Goal: Task Accomplishment & Management: Use online tool/utility

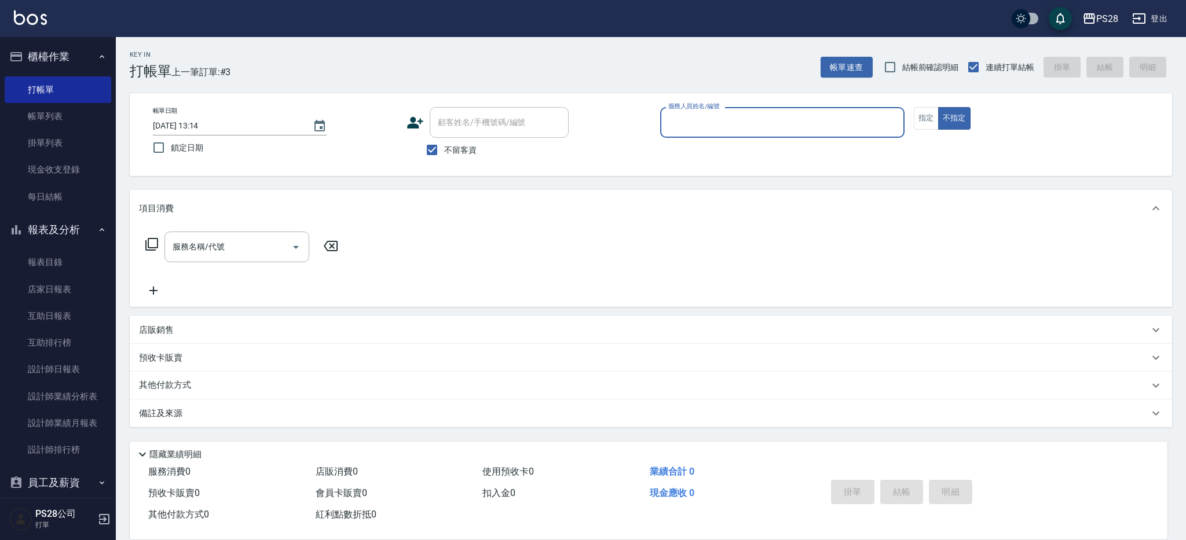
type input "ˇ"
type input "ˋ"
click at [938, 107] on button "不指定" at bounding box center [954, 118] width 32 height 23
type button "false"
click at [795, 125] on input "服務人員姓名/編號" at bounding box center [782, 122] width 234 height 20
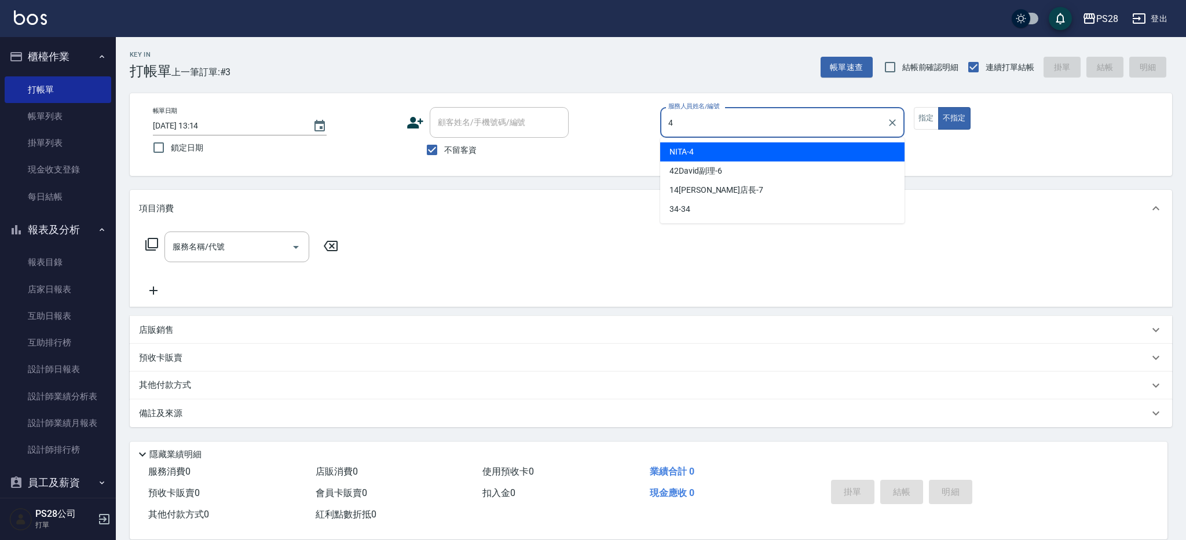
type input "NITA-4"
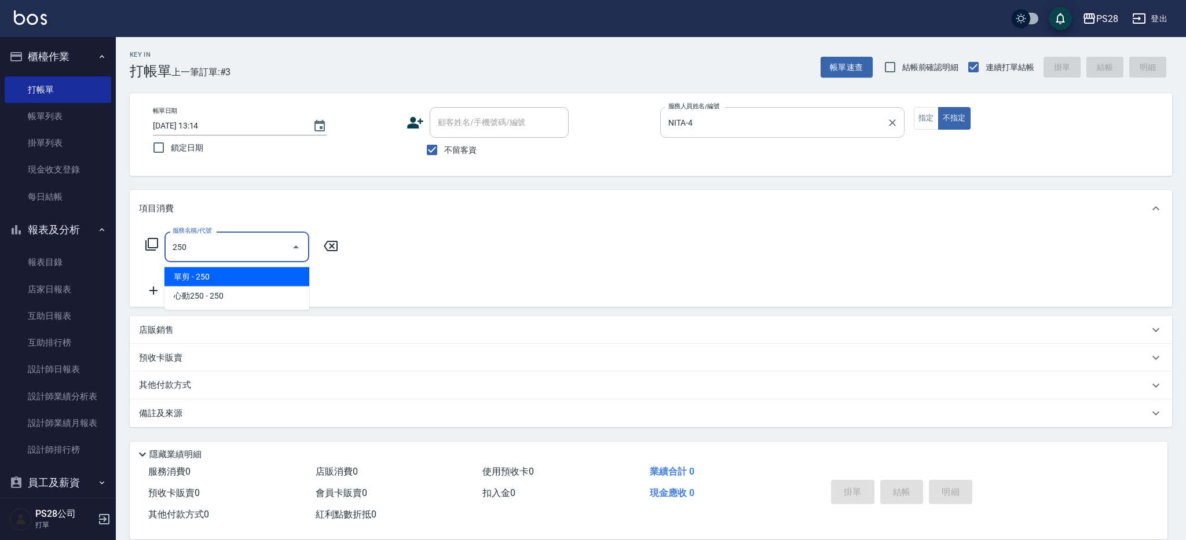
type input "單剪(250)"
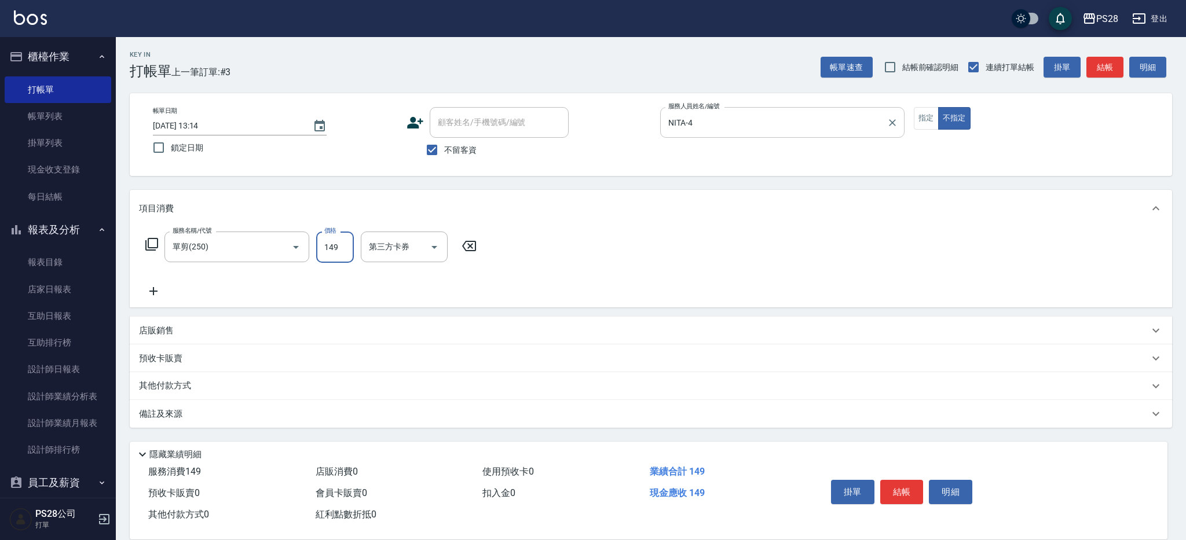
type input "149"
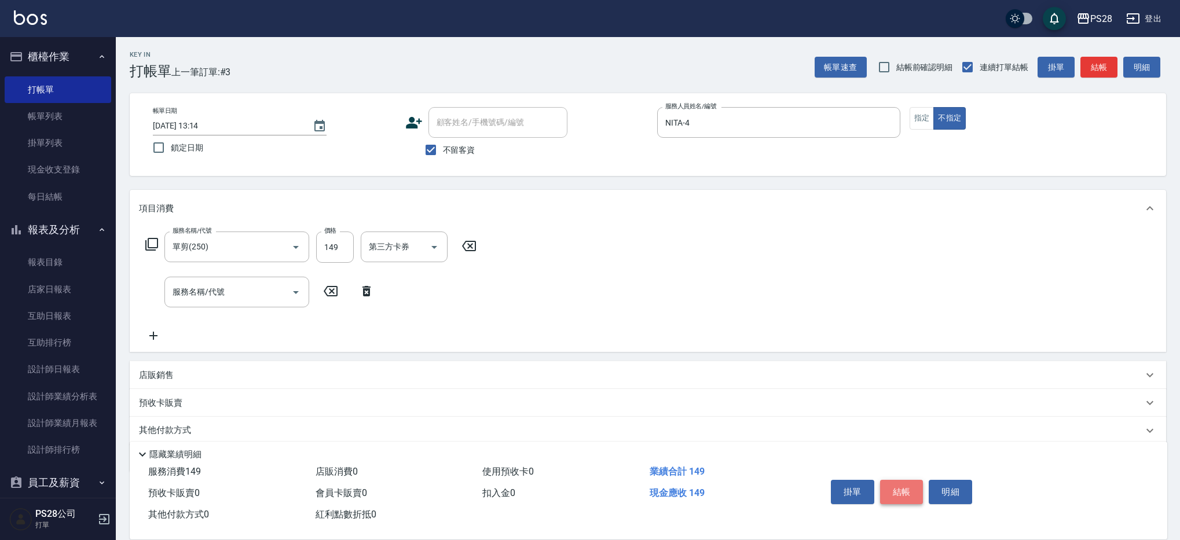
click at [900, 489] on button "結帳" at bounding box center [901, 492] width 43 height 24
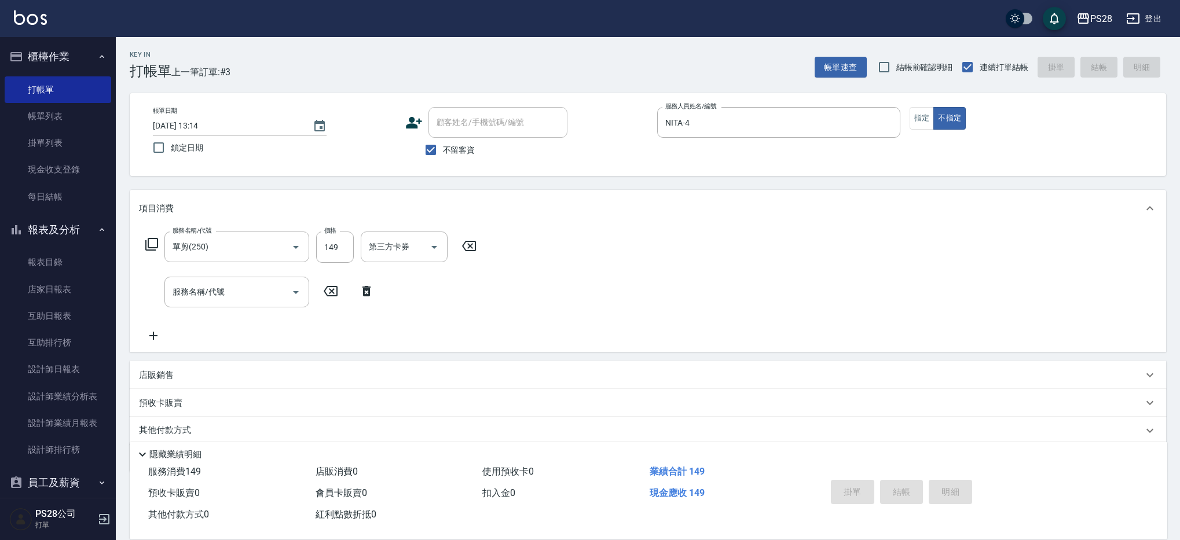
type input "[DATE] 18:06"
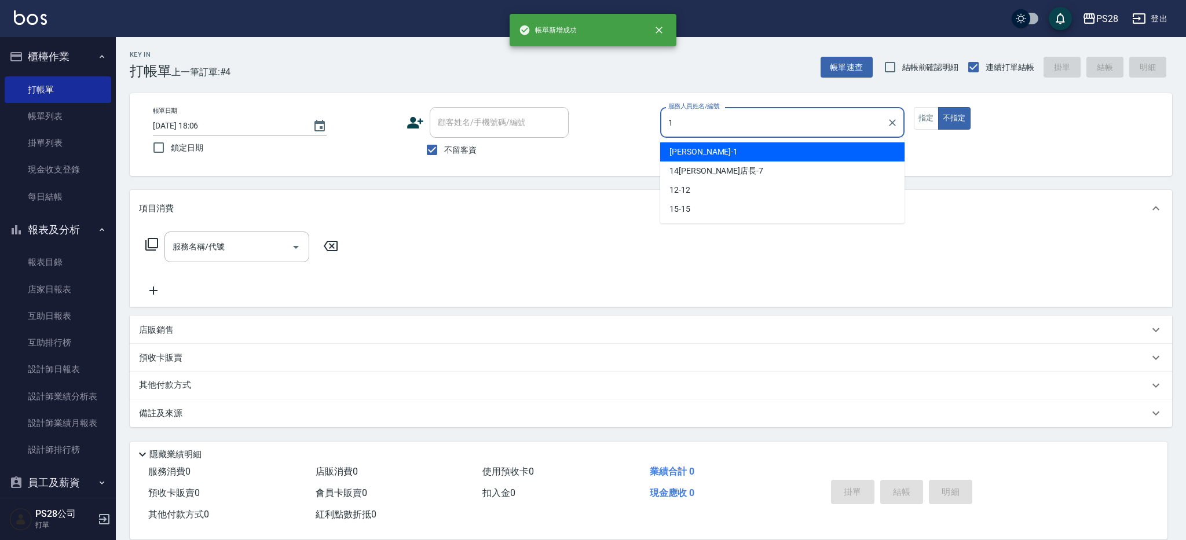
type input "[PERSON_NAME]-1"
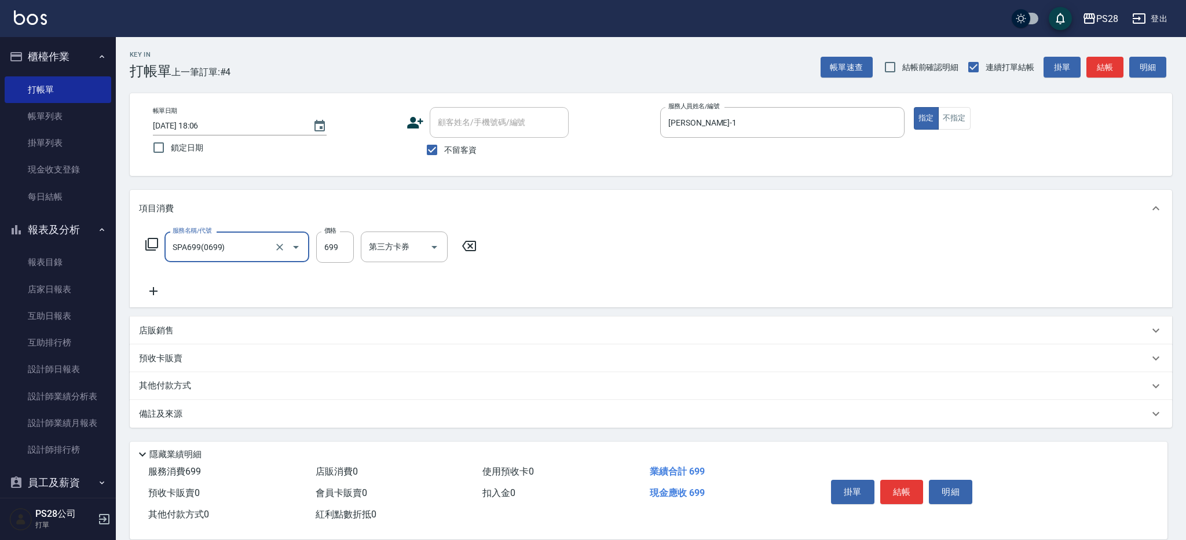
type input "SPA699(0699)"
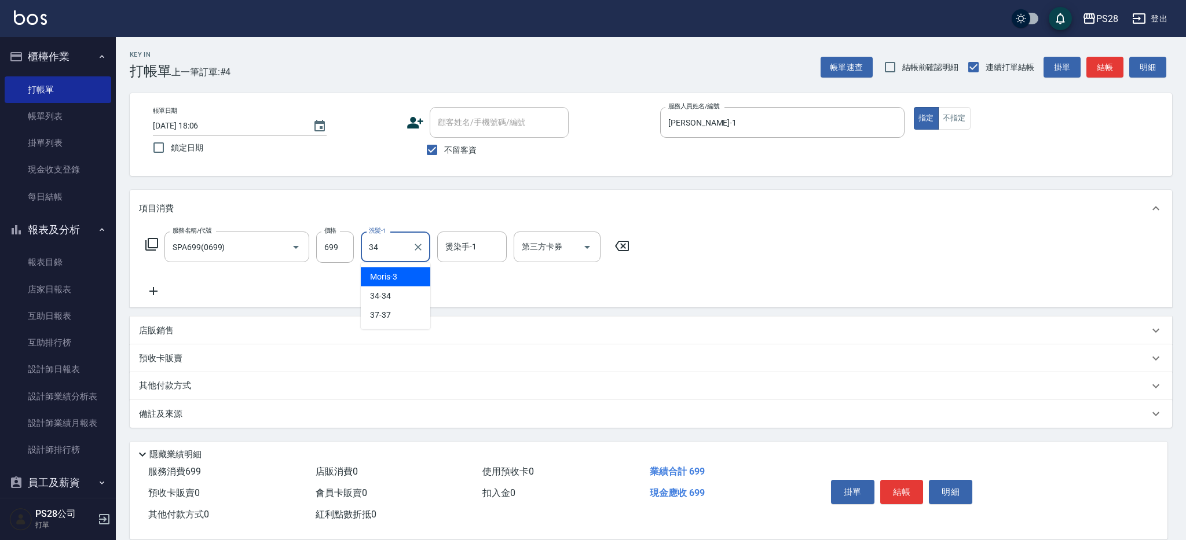
type input "34-34"
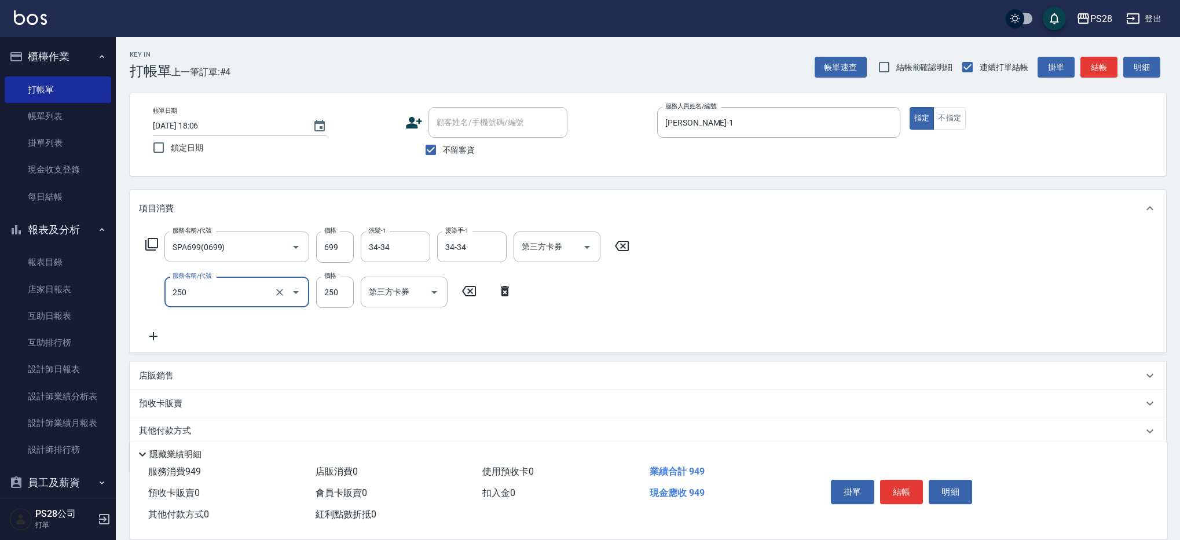
type input "單剪(250)"
type input "400"
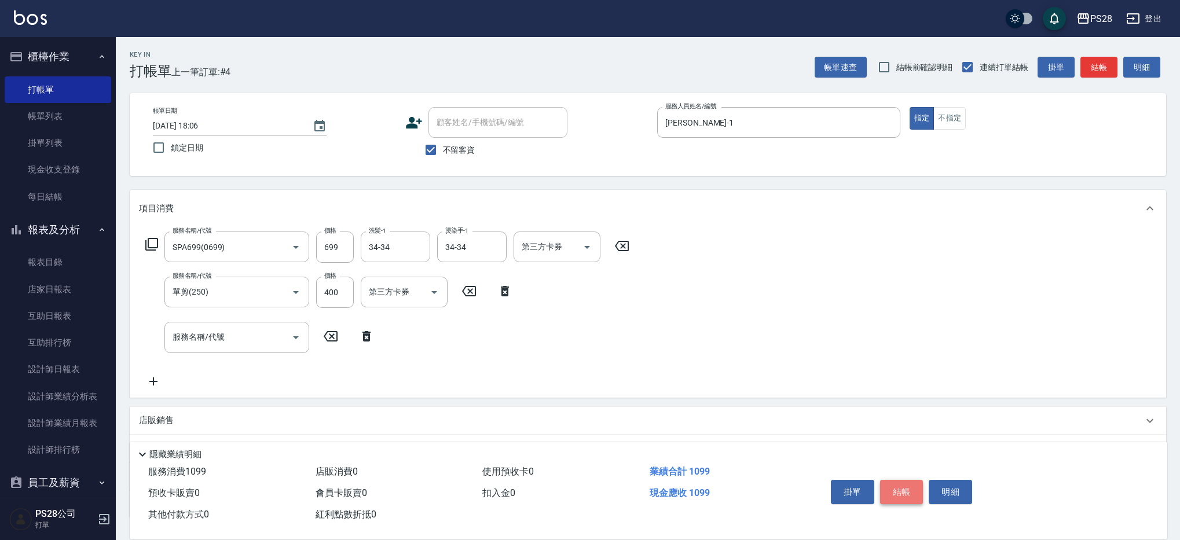
click at [899, 486] on button "結帳" at bounding box center [901, 492] width 43 height 24
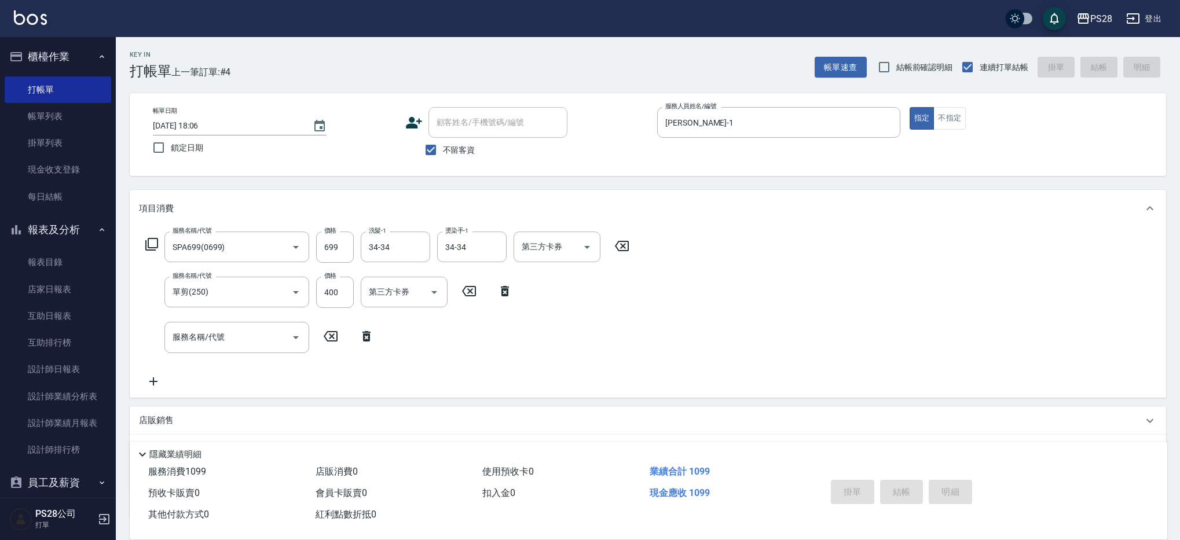
type input "[DATE] 18:07"
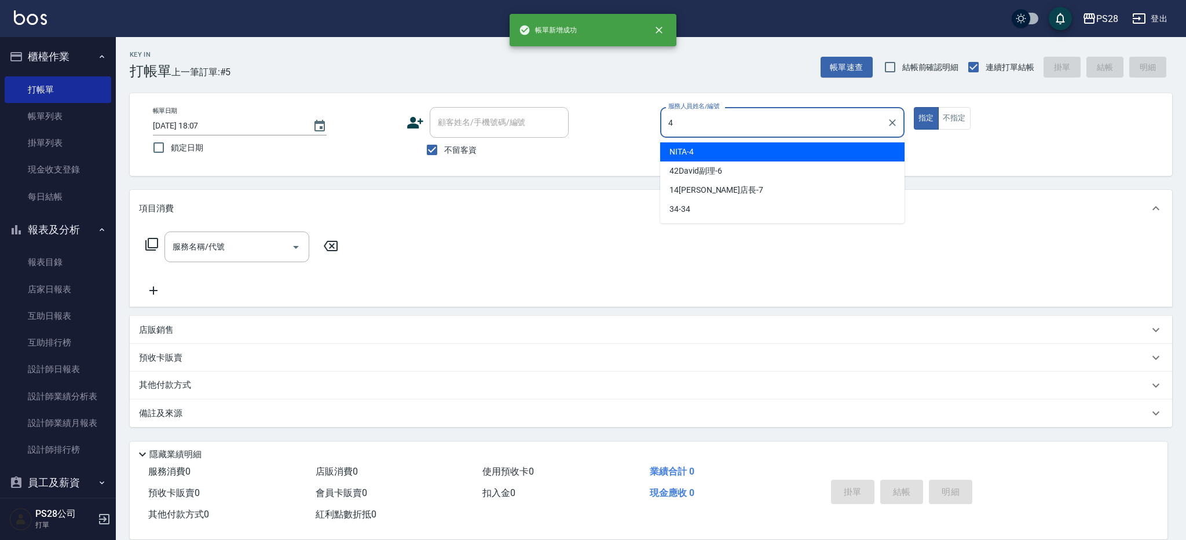
type input "4"
type button "true"
type input "NITA-4"
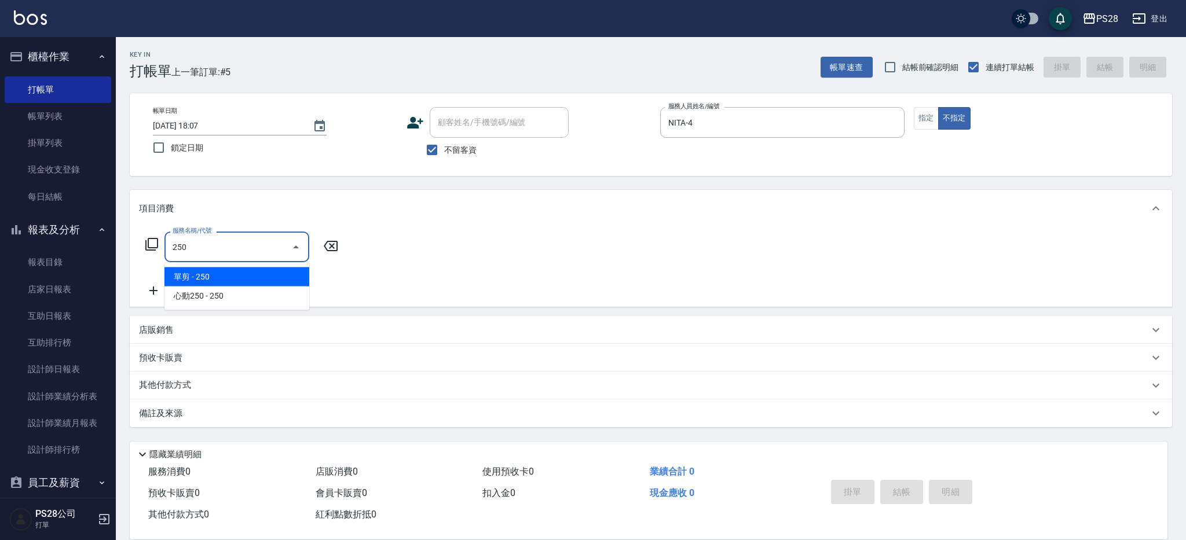
type input "單剪(250)"
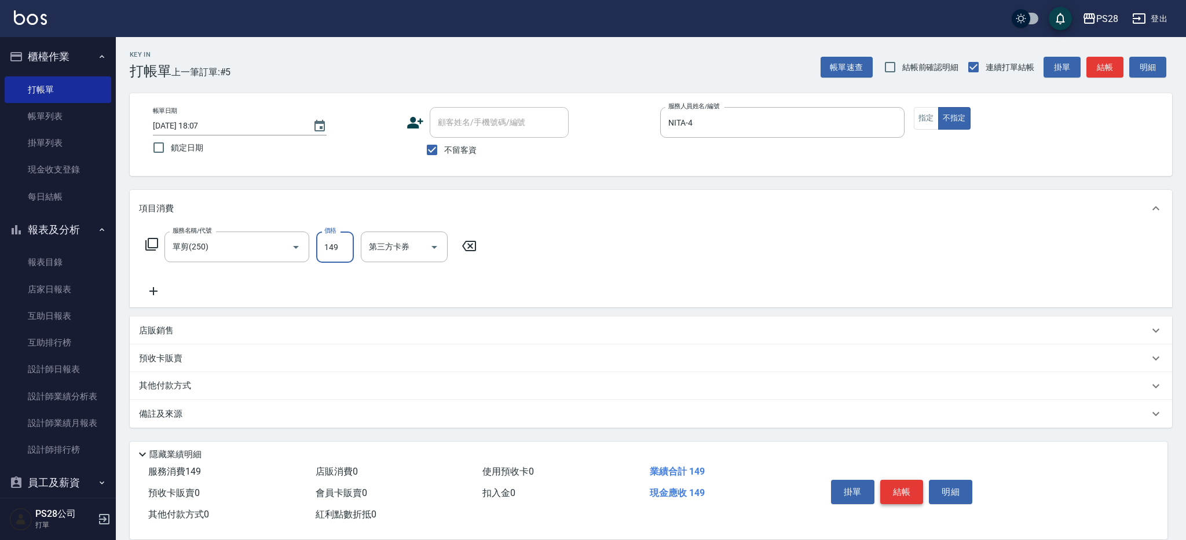
type input "149"
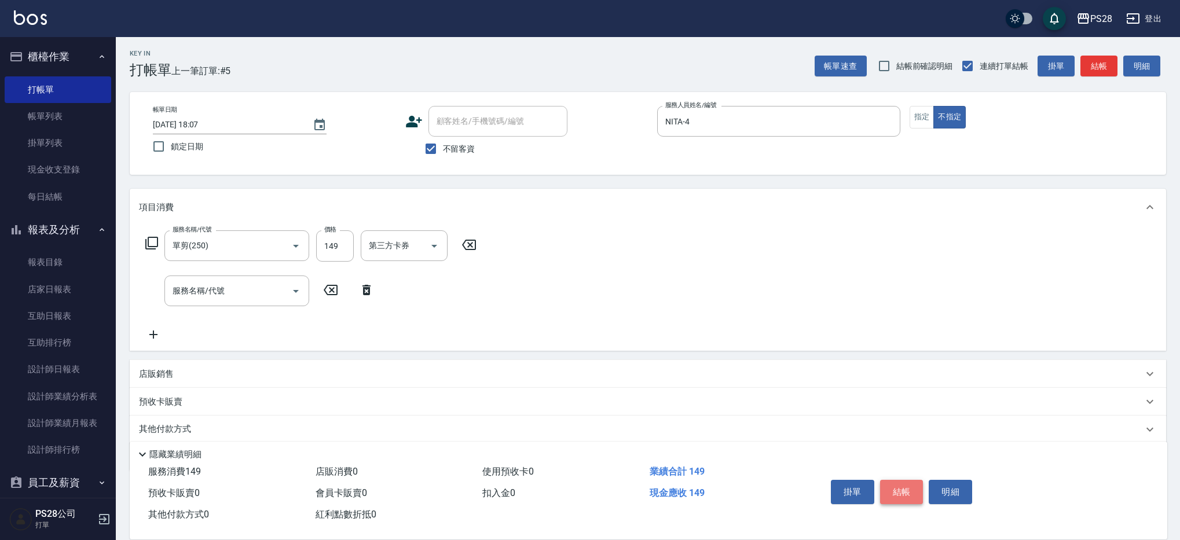
click at [898, 492] on button "結帳" at bounding box center [901, 492] width 43 height 24
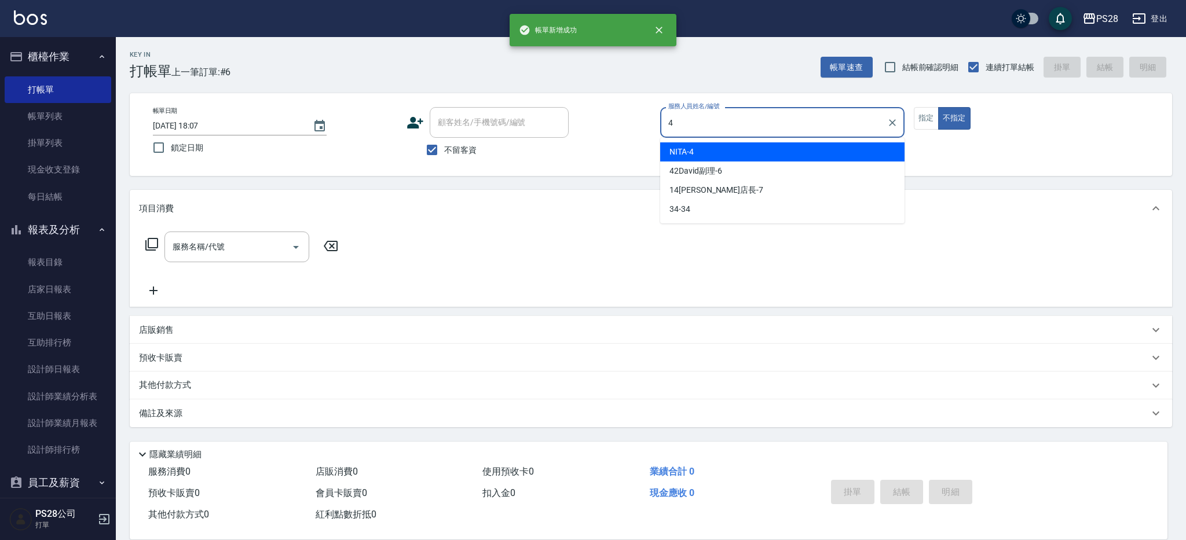
type input "NITA-4"
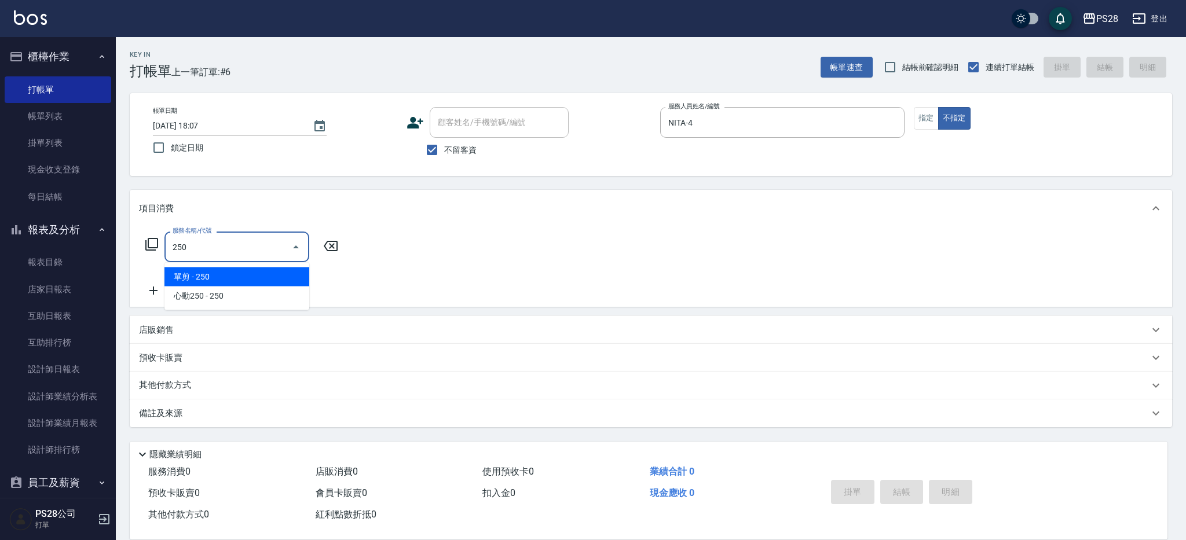
type input "單剪(250)"
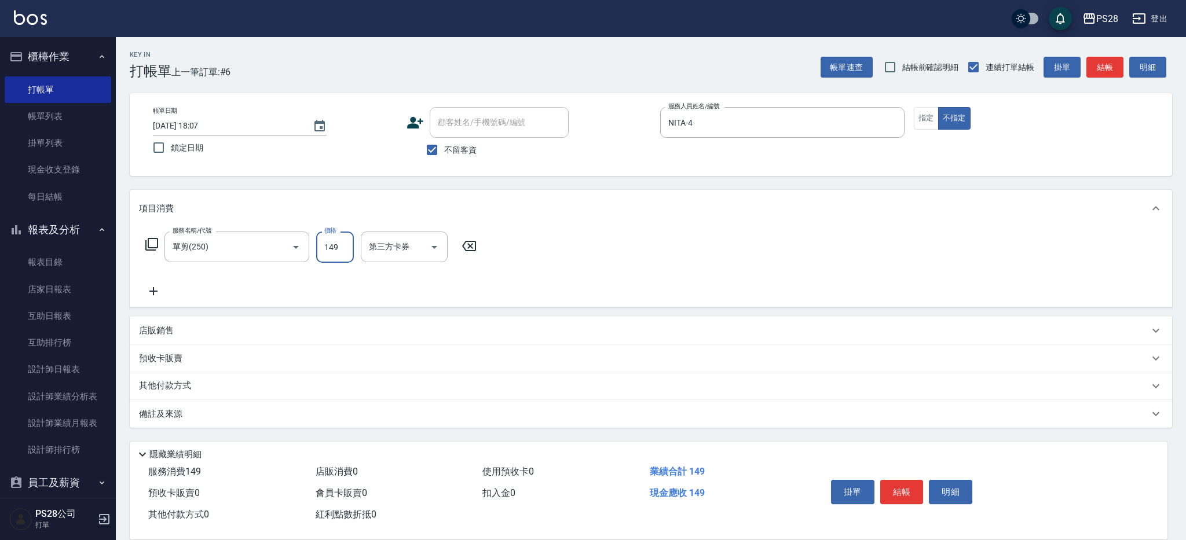
type input "149"
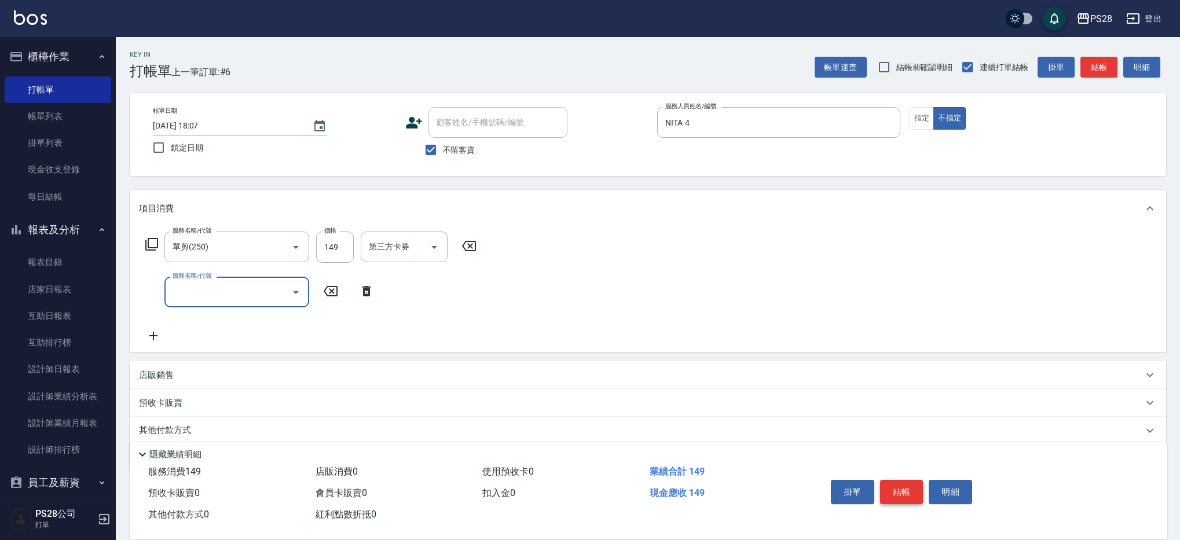
click at [901, 486] on button "結帳" at bounding box center [901, 492] width 43 height 24
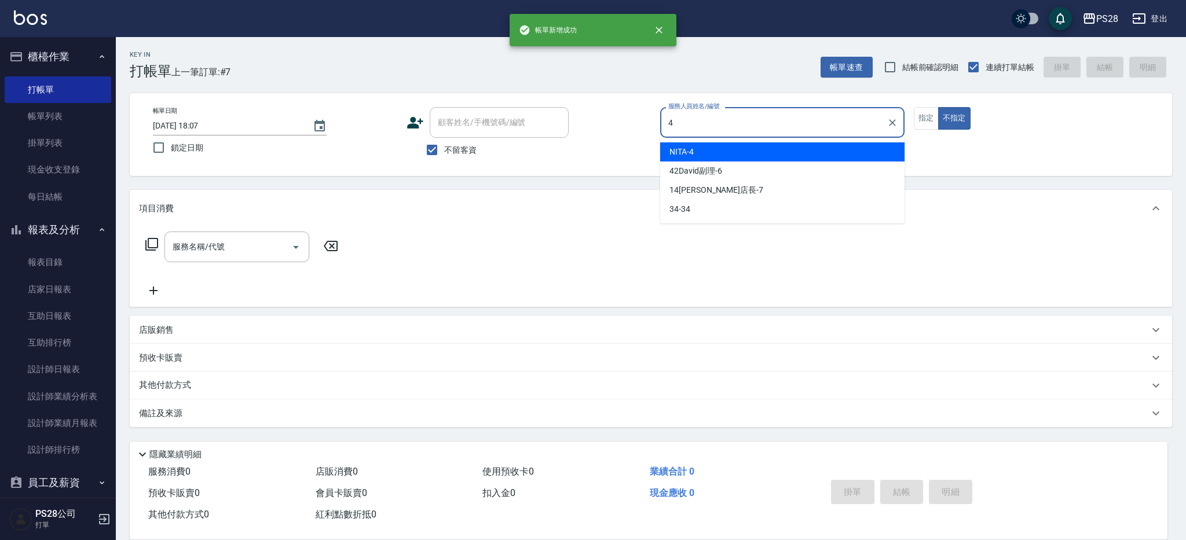
type input "NITA-4"
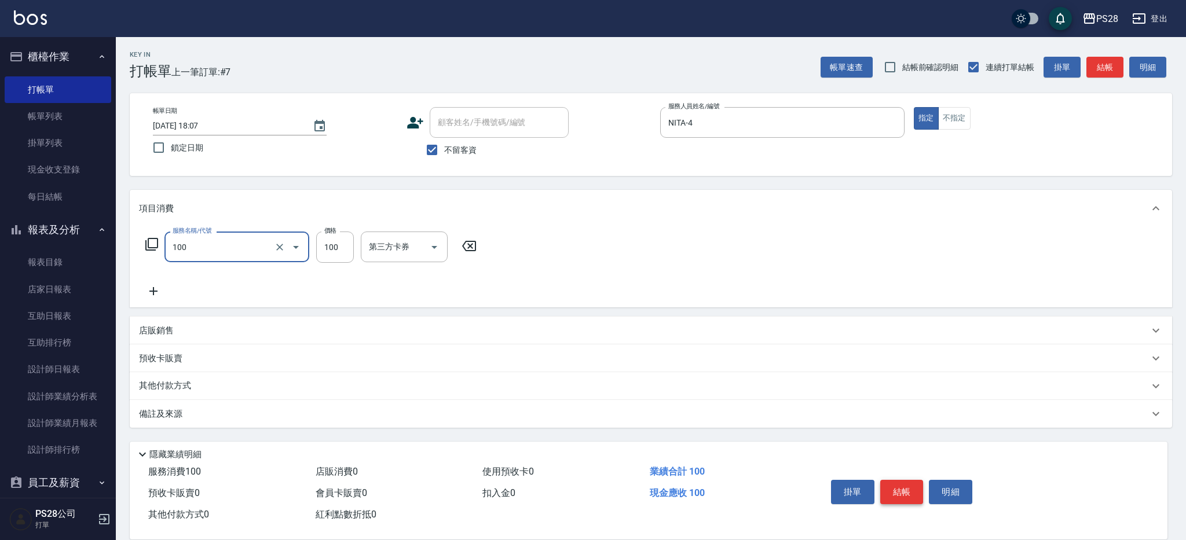
type input "洗髮(100)"
type input "100"
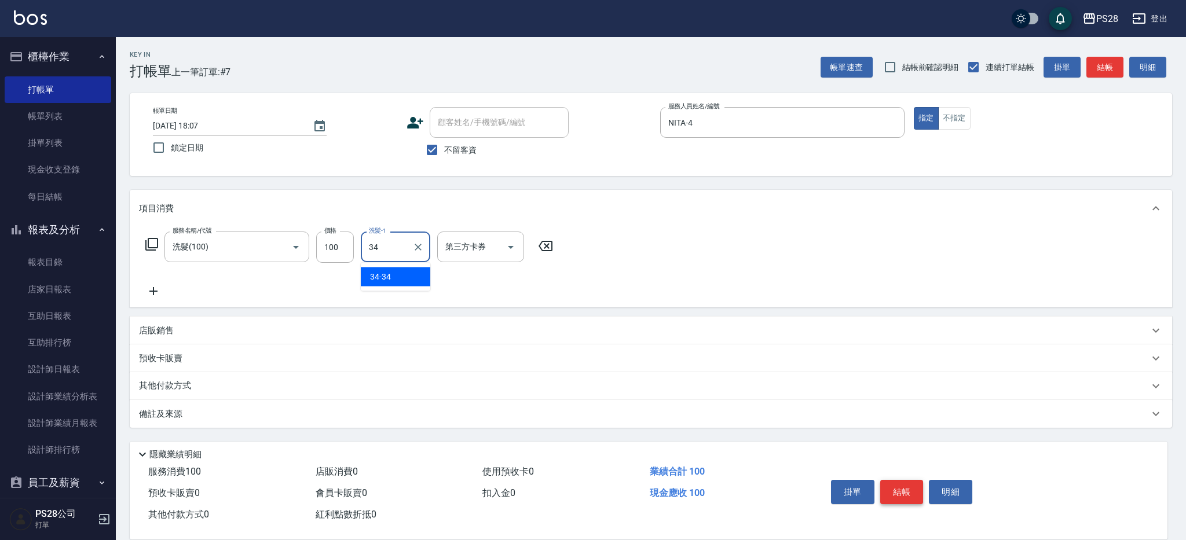
type input "34-34"
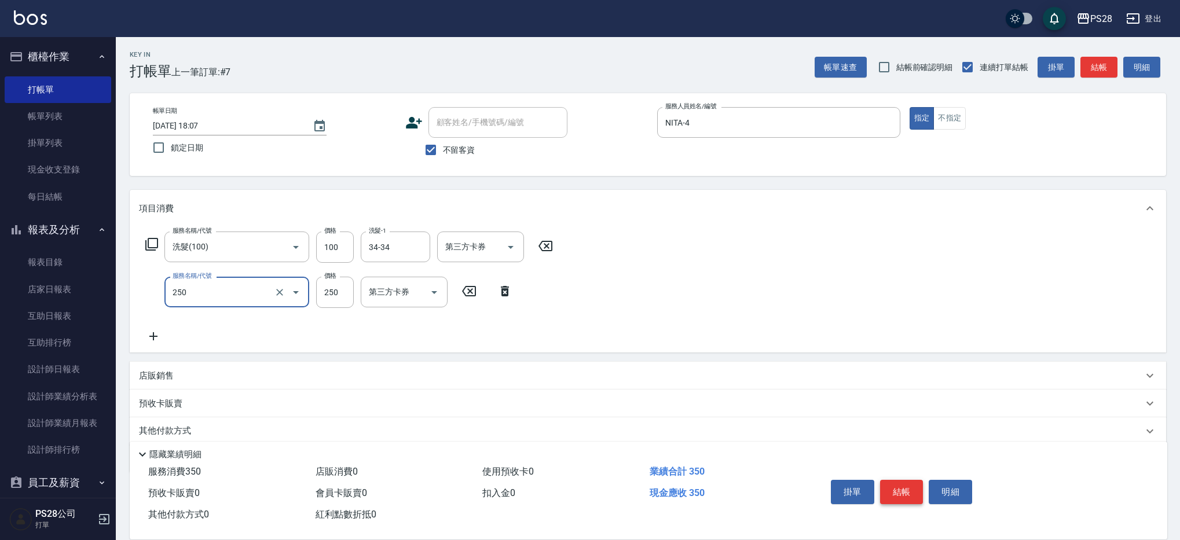
type input "單剪(250)"
type input "149"
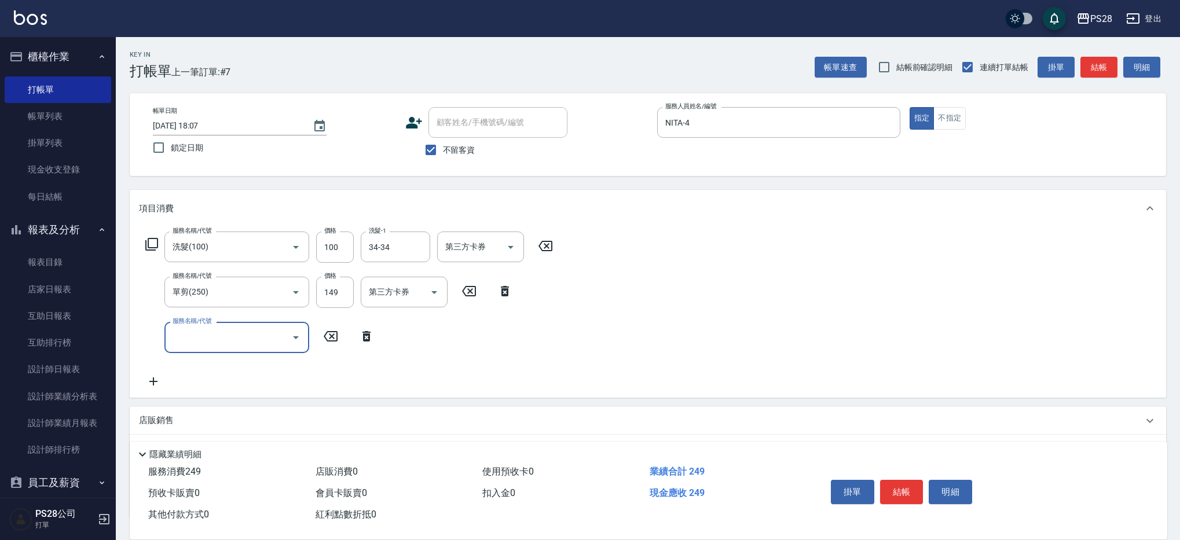
click at [916, 493] on button "結帳" at bounding box center [901, 492] width 43 height 24
